Goal: Contribute content

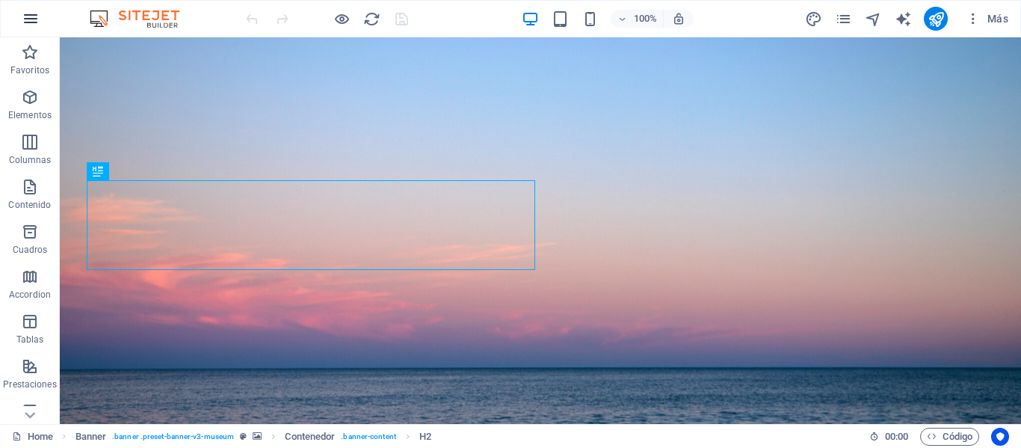
click at [20, 17] on button "button" at bounding box center [31, 19] width 36 height 36
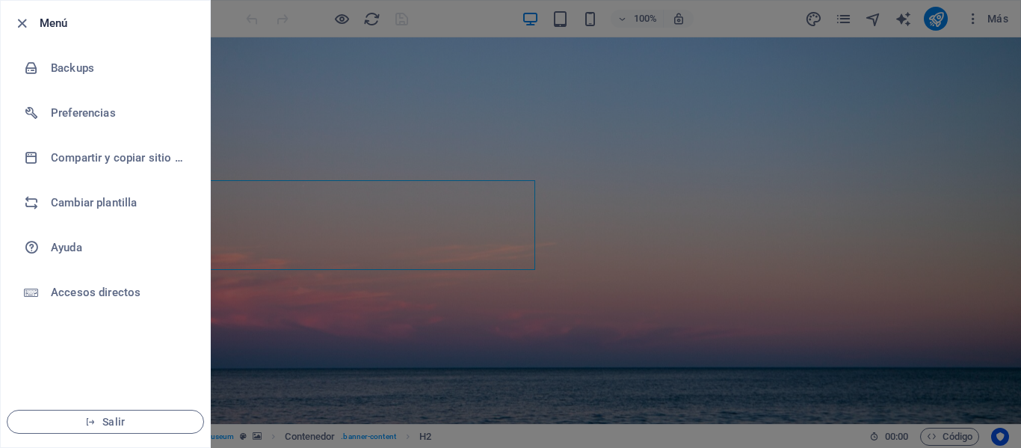
click at [9, 24] on li "Menú" at bounding box center [105, 23] width 209 height 45
click at [19, 24] on icon "button" at bounding box center [21, 23] width 17 height 17
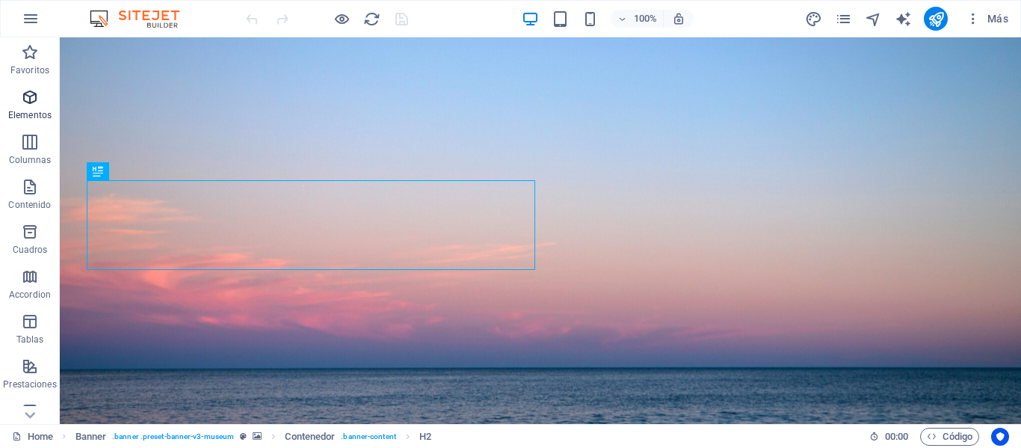
click at [25, 102] on icon "button" at bounding box center [30, 97] width 18 height 18
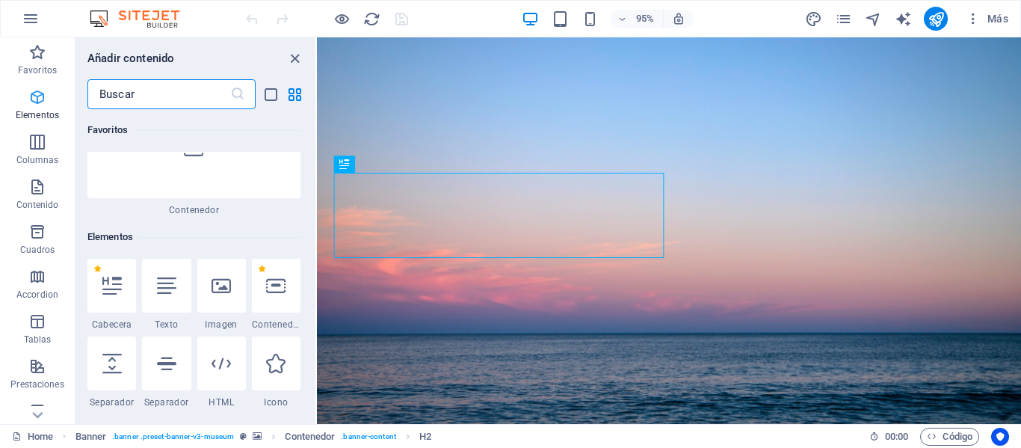
scroll to position [282, 0]
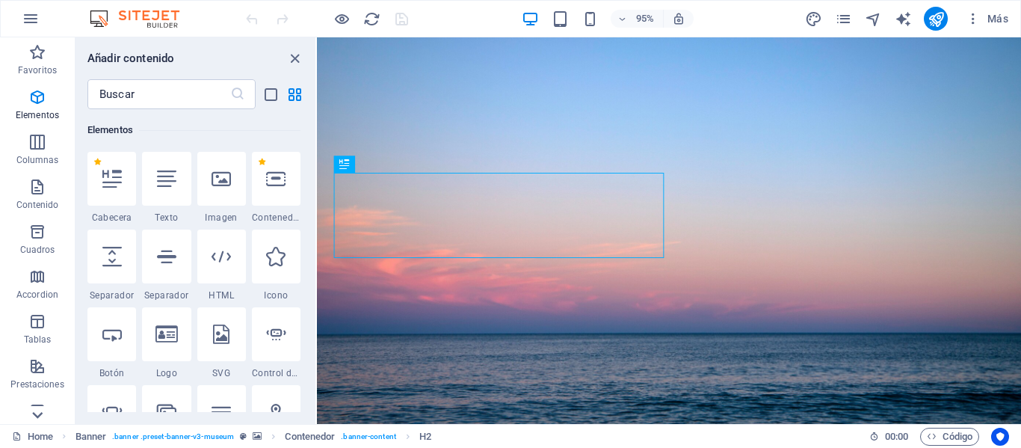
click at [40, 415] on icon at bounding box center [37, 415] width 10 height 7
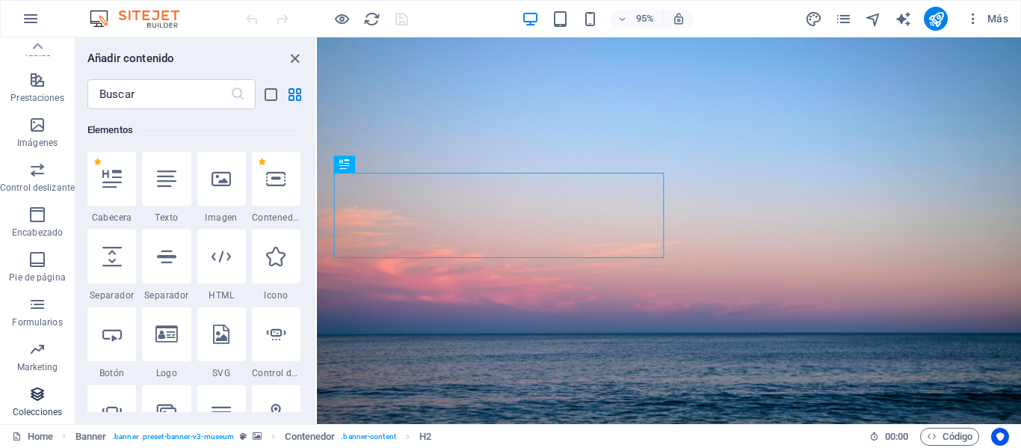
click at [44, 402] on icon "button" at bounding box center [37, 394] width 18 height 18
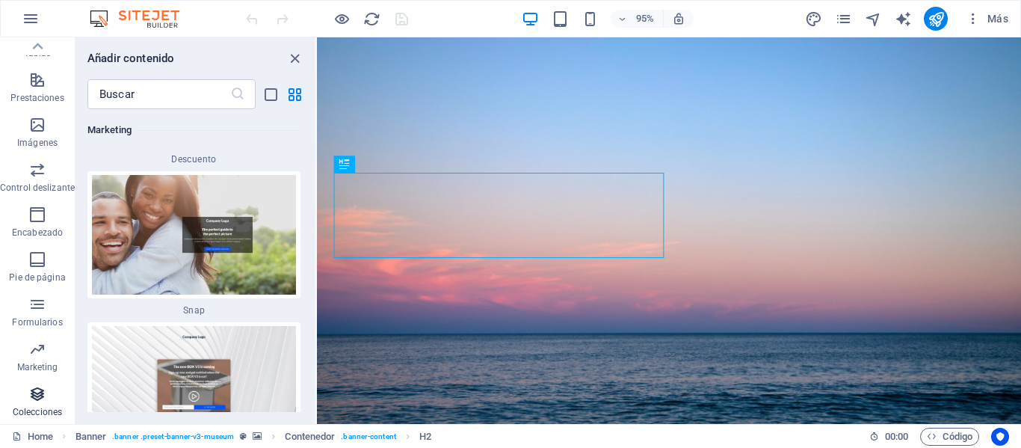
scroll to position [27592, 0]
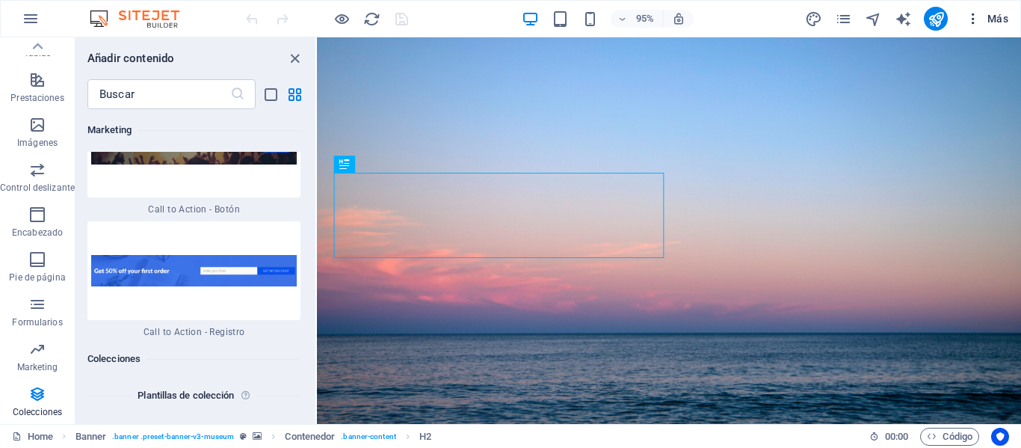
click at [970, 19] on icon "button" at bounding box center [973, 18] width 15 height 15
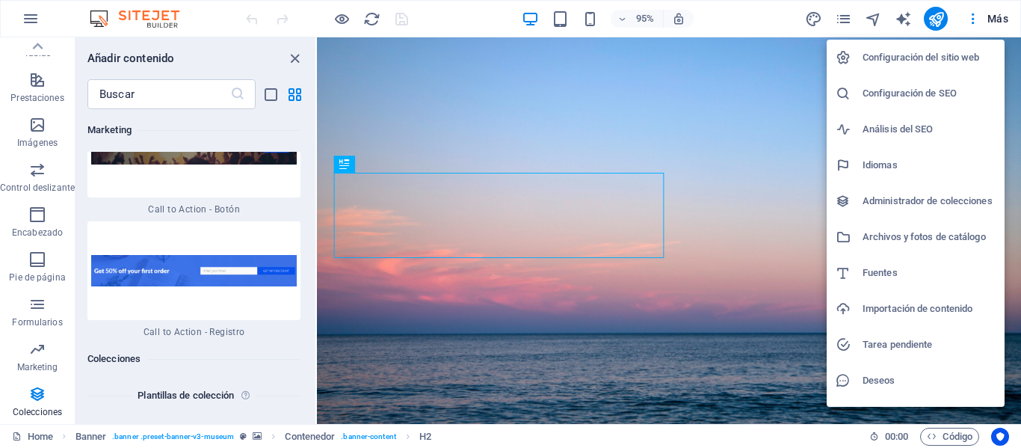
click at [937, 197] on h6 "Administrador de colecciones" at bounding box center [929, 201] width 133 height 18
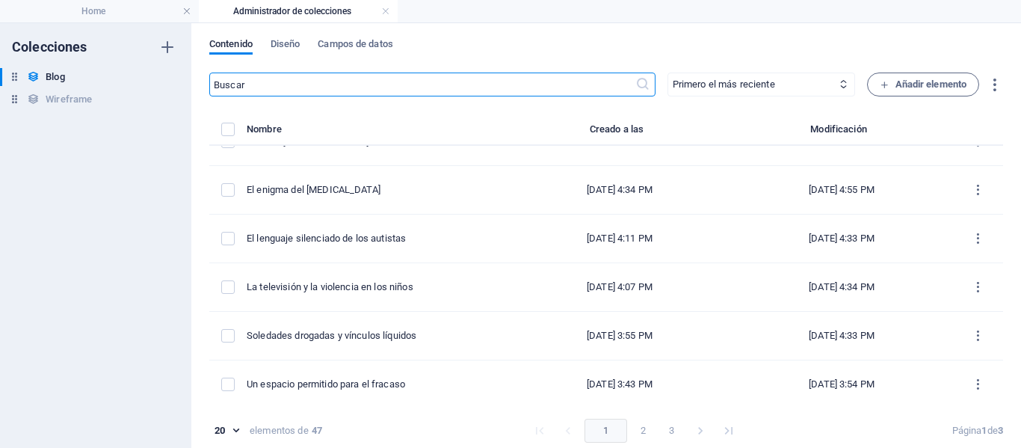
scroll to position [138, 0]
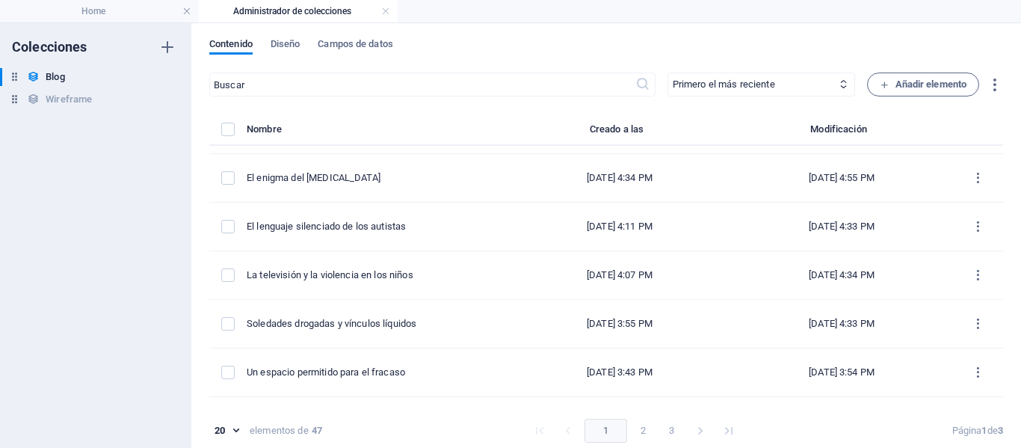
drag, startPoint x: 1003, startPoint y: 191, endPoint x: 998, endPoint y: 203, distance: 13.1
click at [998, 203] on div "Contenido Diseño Campos de datos ​ Primero el más reciente Primero el más antig…" at bounding box center [606, 235] width 830 height 425
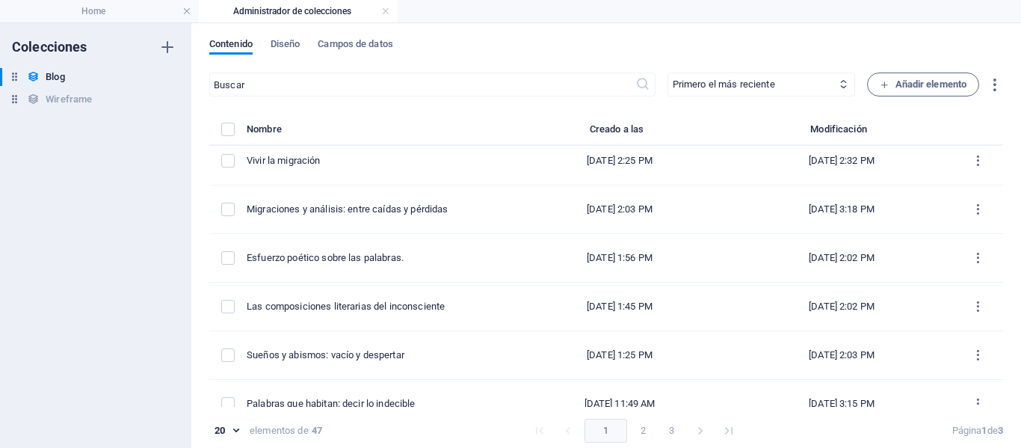
scroll to position [532, 0]
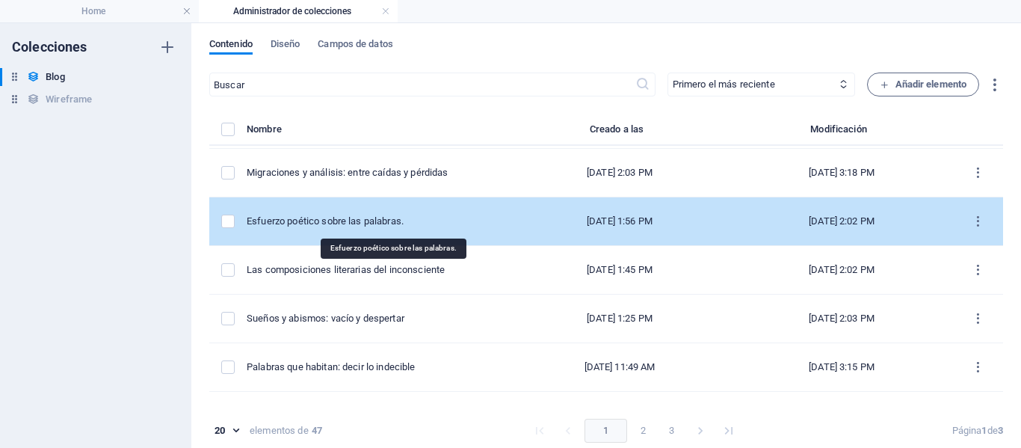
click at [426, 222] on div "Esfuerzo poético sobre las palabras." at bounding box center [372, 221] width 250 height 13
select select "Arte y Cultura"
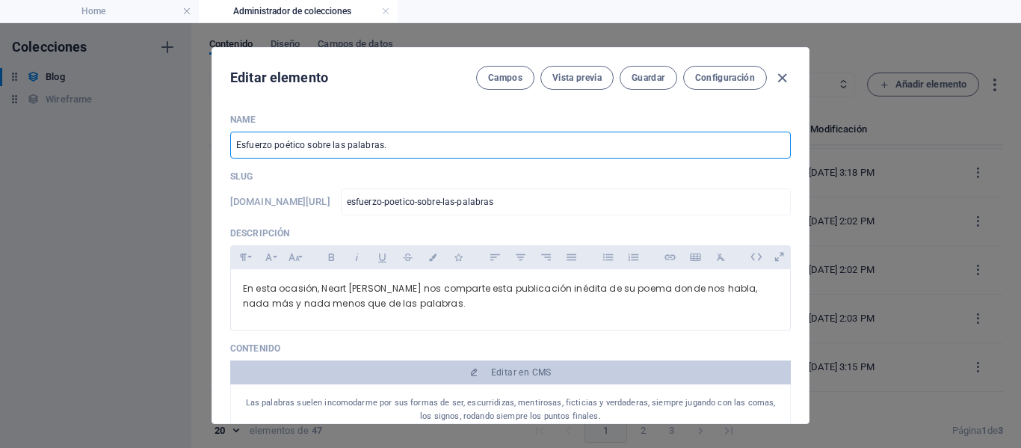
click at [549, 153] on input "Esfuerzo poético sobre las palabras." at bounding box center [510, 145] width 561 height 27
type input "Esfuerzo poético sobre las palabras"
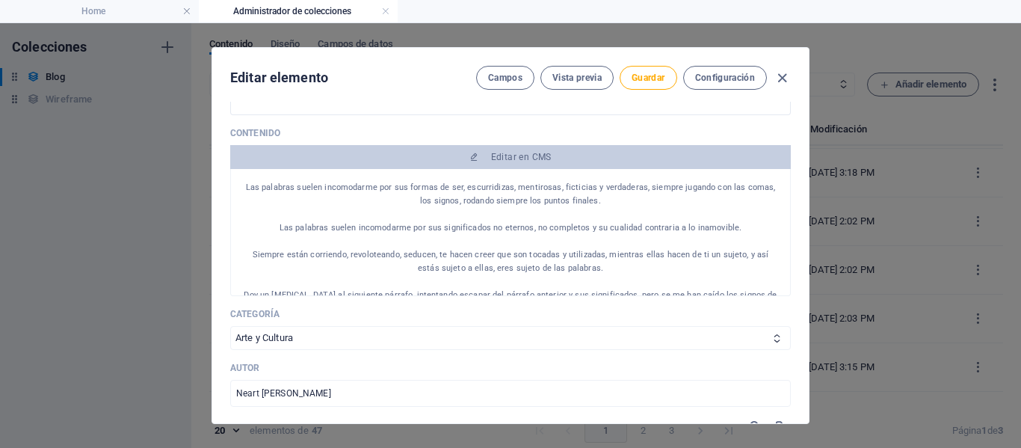
scroll to position [298, 0]
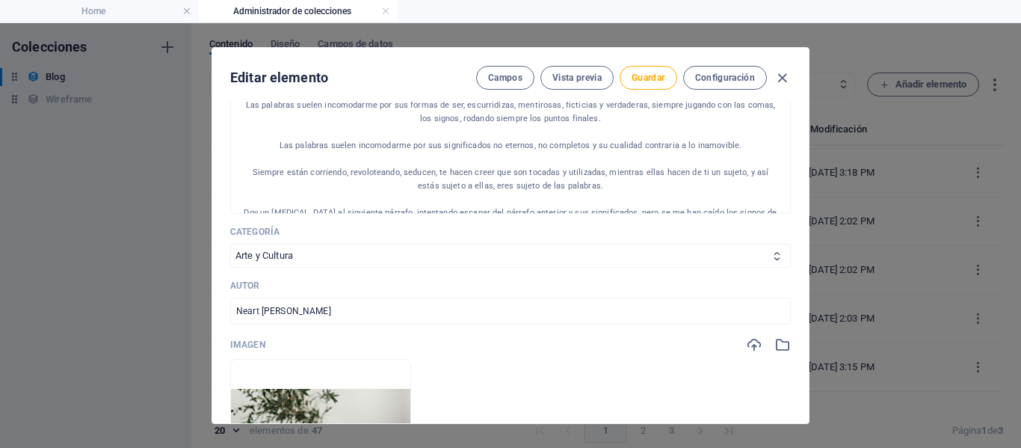
click at [685, 155] on p at bounding box center [510, 159] width 535 height 13
drag, startPoint x: 807, startPoint y: 163, endPoint x: 807, endPoint y: 187, distance: 23.9
click at [807, 187] on div "Editar elemento Campos Vista previa Guardar Configuración Name Esfuerzo poético…" at bounding box center [511, 235] width 598 height 377
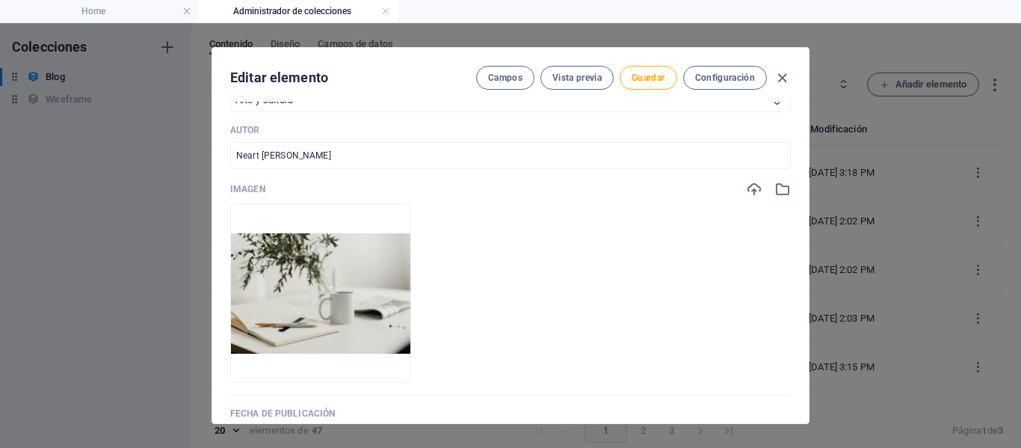
scroll to position [448, 0]
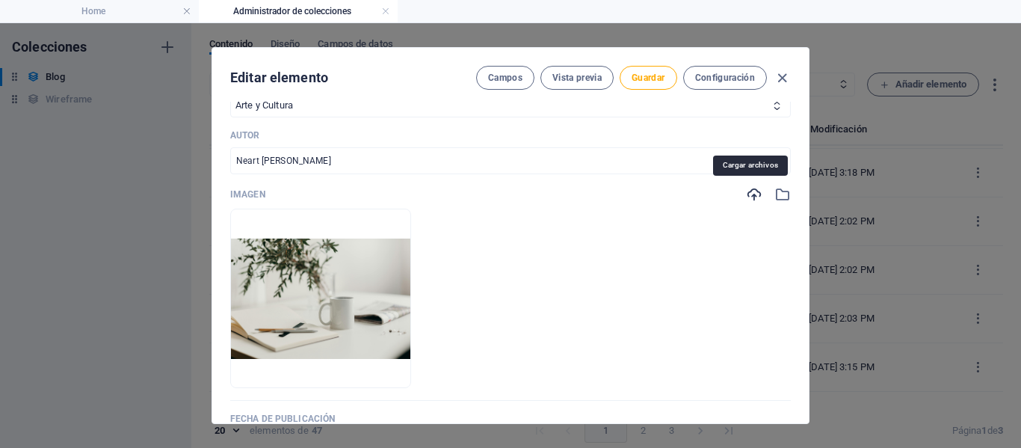
click at [747, 194] on icon "button" at bounding box center [754, 194] width 16 height 16
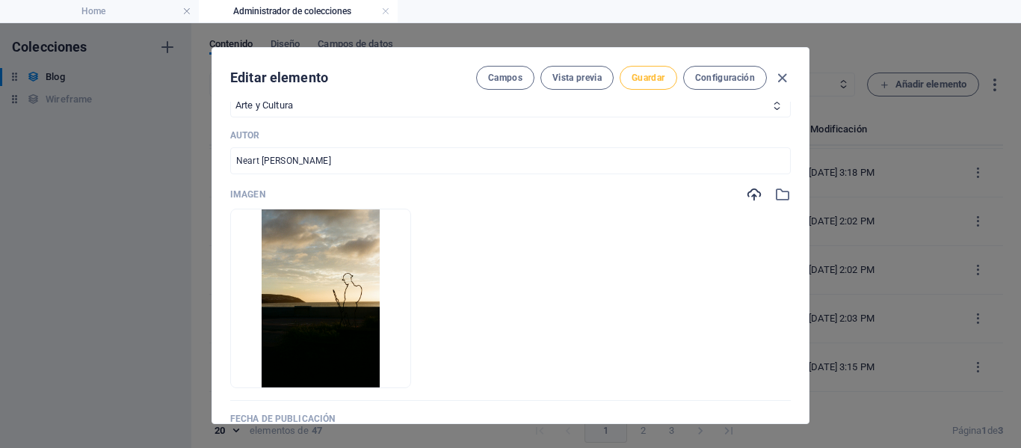
click at [651, 81] on span "Guardar" at bounding box center [648, 78] width 33 height 12
click at [785, 76] on icon "button" at bounding box center [782, 78] width 17 height 17
type input "[DATE]"
type input "esfuerzo-poetico-sobre-las-palabras"
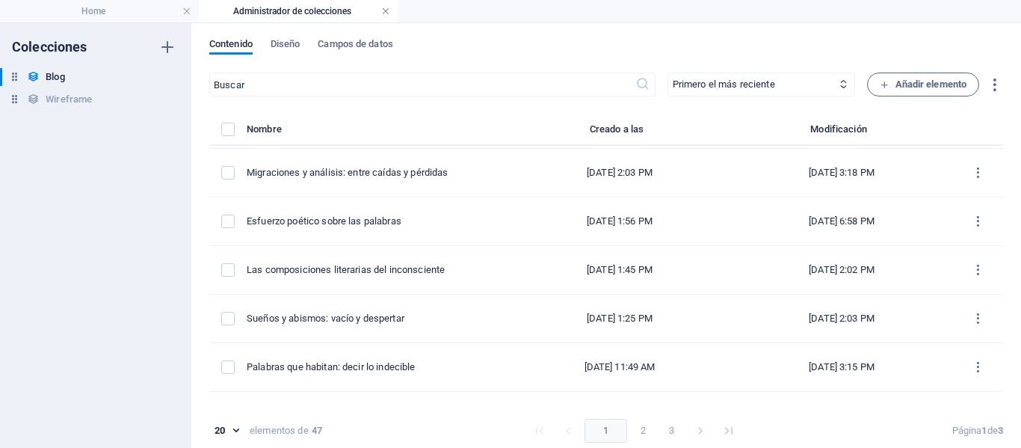
click at [384, 8] on link at bounding box center [385, 11] width 9 height 14
